Goal: Find contact information: Find contact information

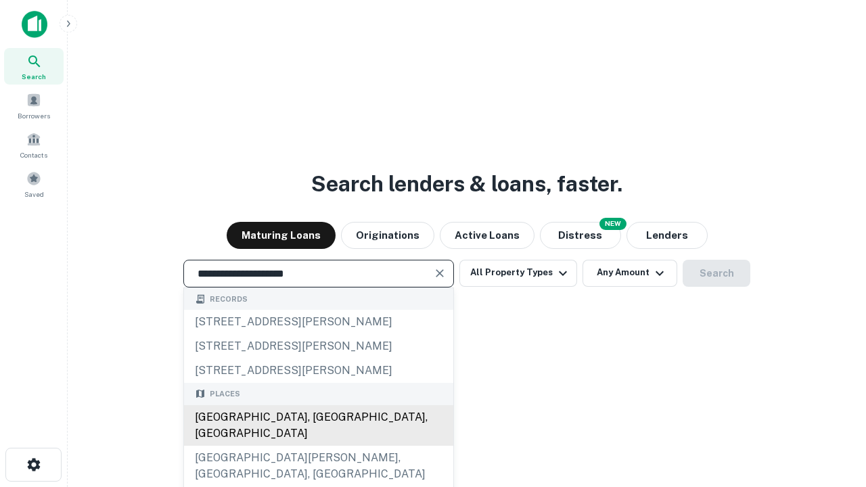
click at [318, 446] on div "[GEOGRAPHIC_DATA], [GEOGRAPHIC_DATA], [GEOGRAPHIC_DATA]" at bounding box center [318, 425] width 269 height 41
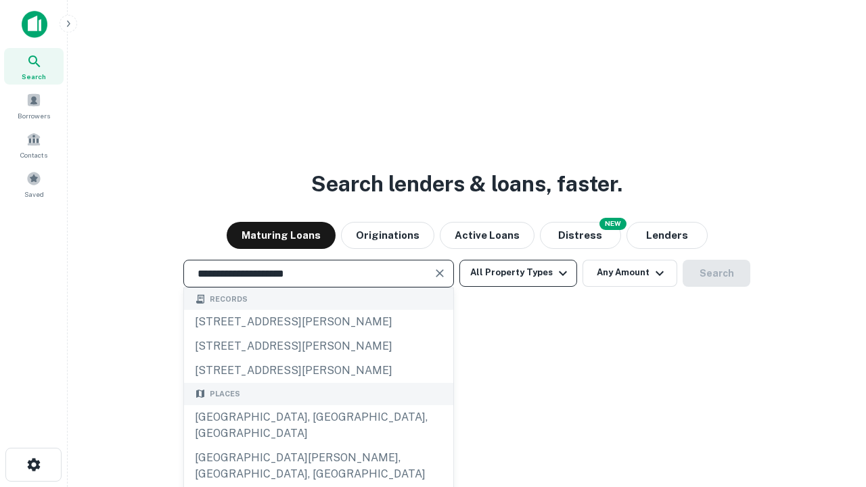
type input "**********"
click at [518, 273] on button "All Property Types" at bounding box center [518, 273] width 118 height 27
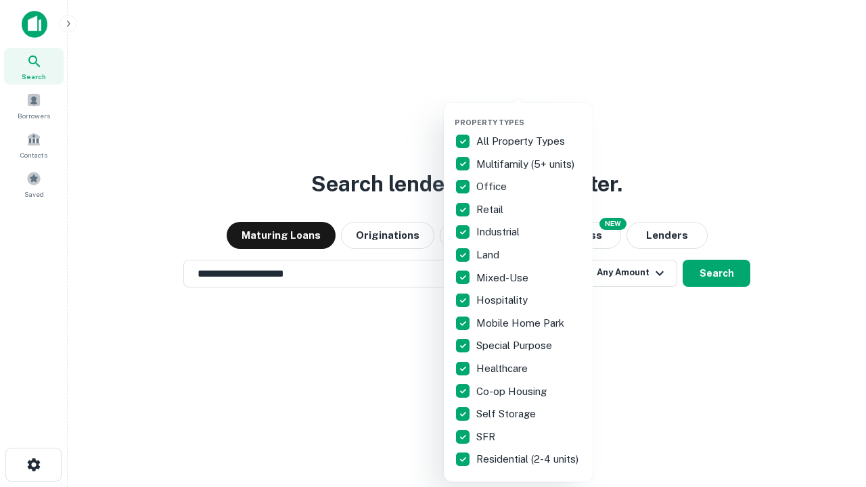
click at [529, 114] on button "button" at bounding box center [529, 114] width 149 height 1
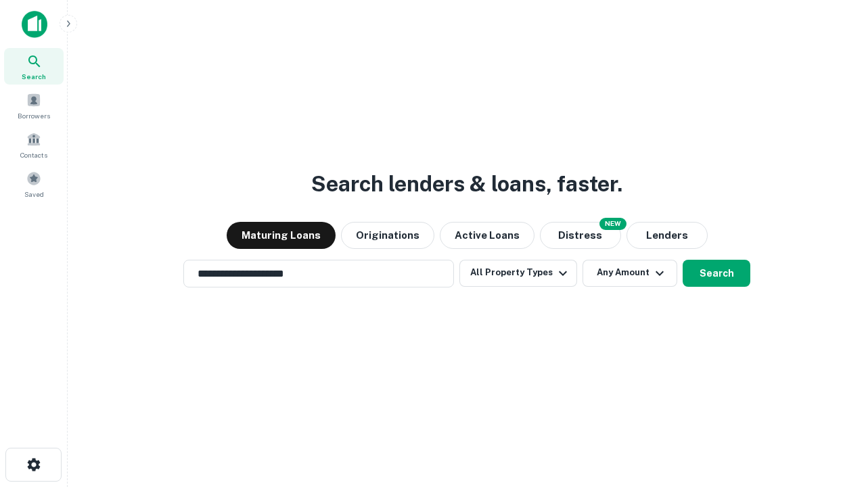
scroll to position [21, 0]
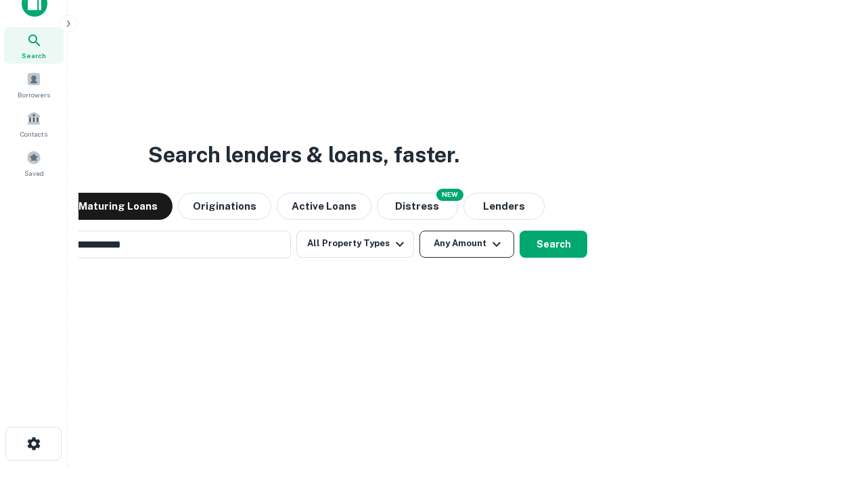
click at [419, 231] on button "Any Amount" at bounding box center [466, 244] width 95 height 27
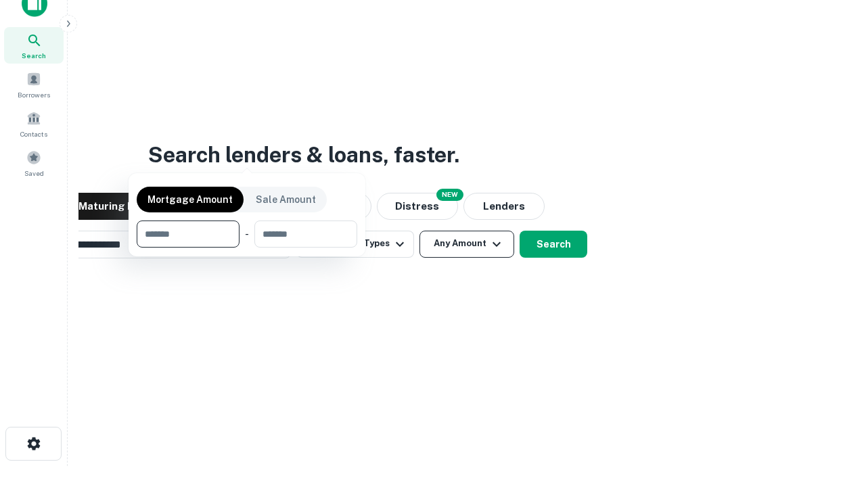
scroll to position [22, 0]
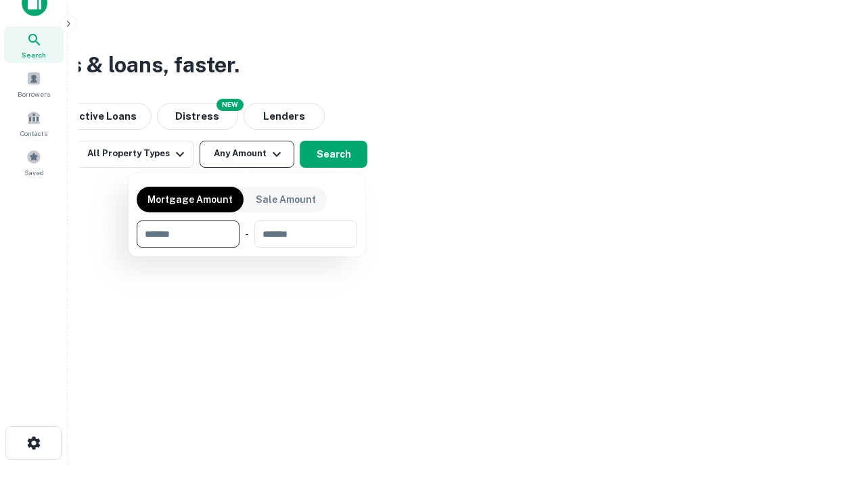
type input "*******"
click at [247, 248] on button "button" at bounding box center [247, 248] width 221 height 1
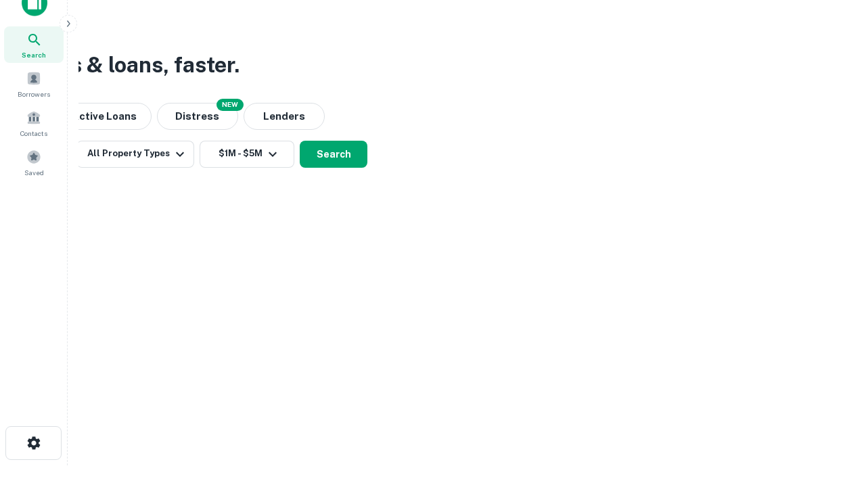
scroll to position [21, 0]
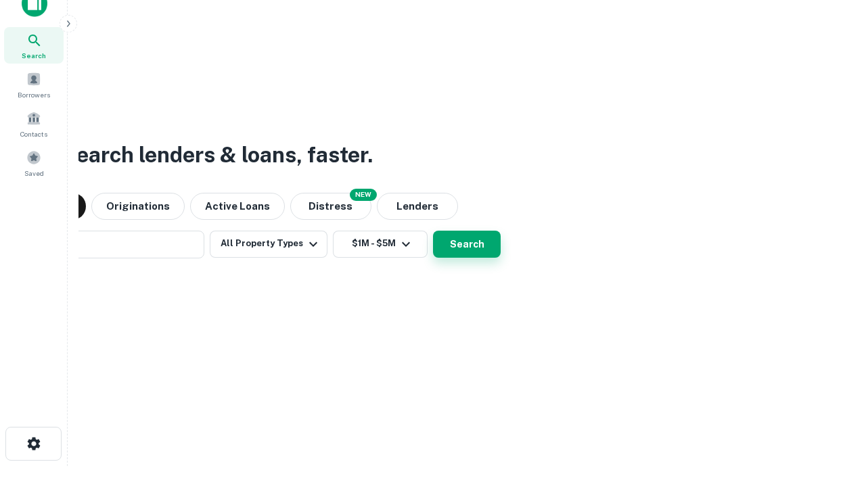
click at [433, 231] on button "Search" at bounding box center [467, 244] width 68 height 27
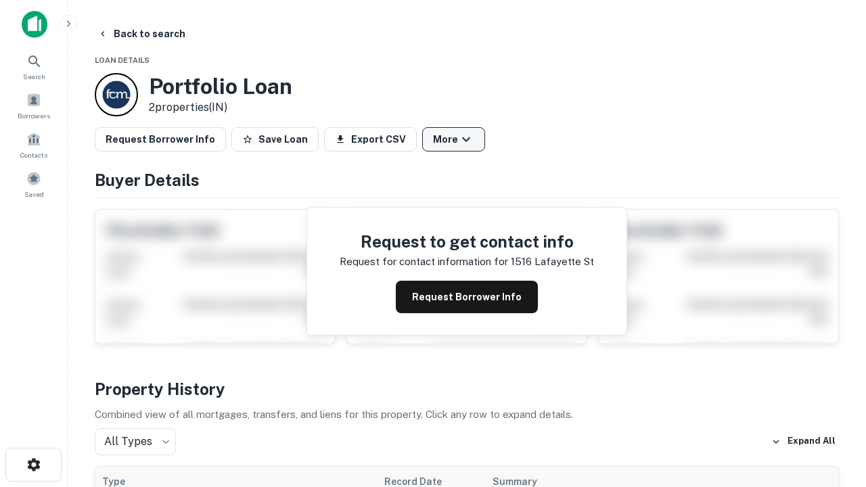
click at [453, 139] on button "More" at bounding box center [453, 139] width 63 height 24
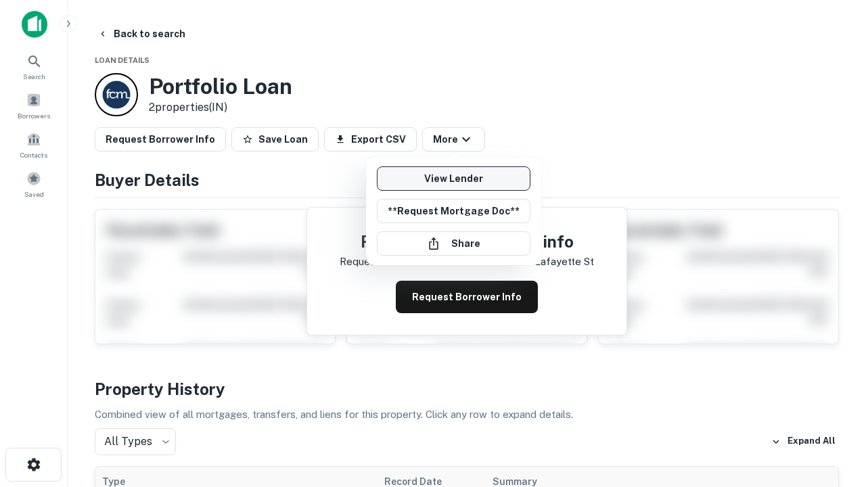
click at [453, 179] on link "View Lender" at bounding box center [454, 178] width 154 height 24
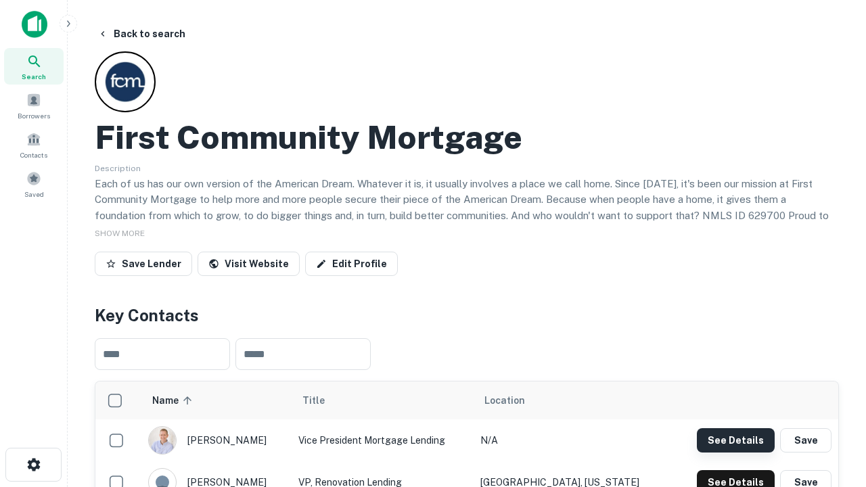
click at [735, 440] on button "See Details" at bounding box center [736, 440] width 78 height 24
click at [33, 465] on icon "button" at bounding box center [34, 465] width 16 height 16
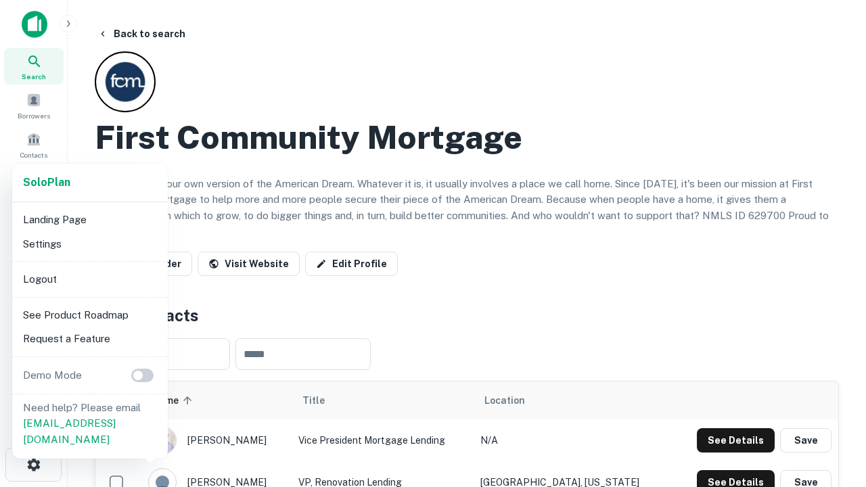
click at [89, 279] on li "Logout" at bounding box center [90, 279] width 145 height 24
